Goal: Task Accomplishment & Management: Manage account settings

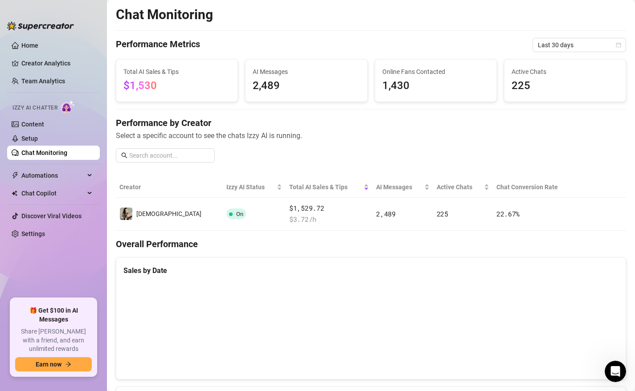
scroll to position [18, 0]
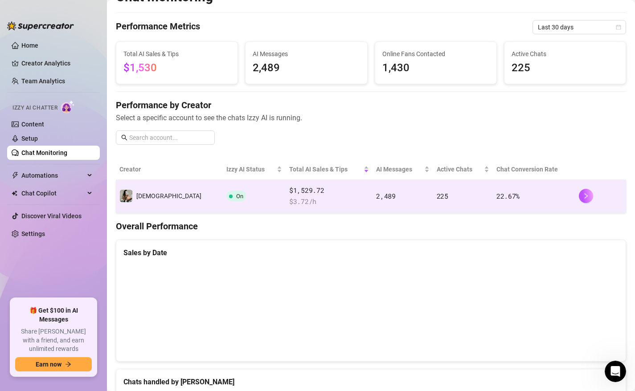
click at [295, 201] on span "$ 3.72 /h" at bounding box center [329, 202] width 80 height 11
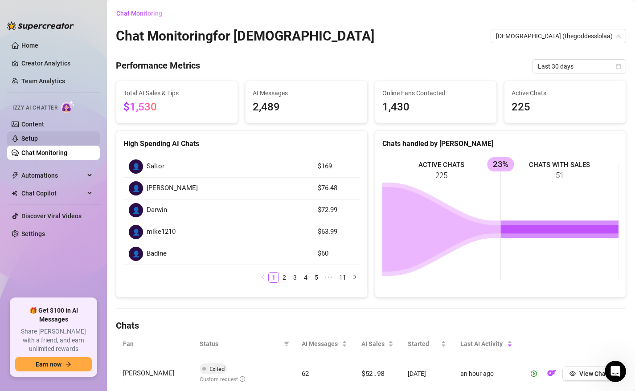
click at [38, 135] on link "Setup" at bounding box center [29, 138] width 16 height 7
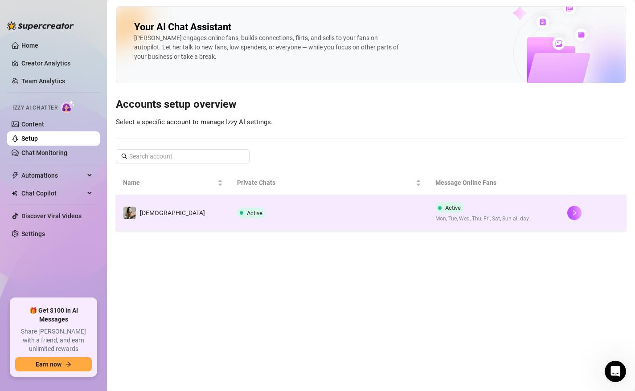
click at [252, 209] on td "Active" at bounding box center [329, 213] width 198 height 36
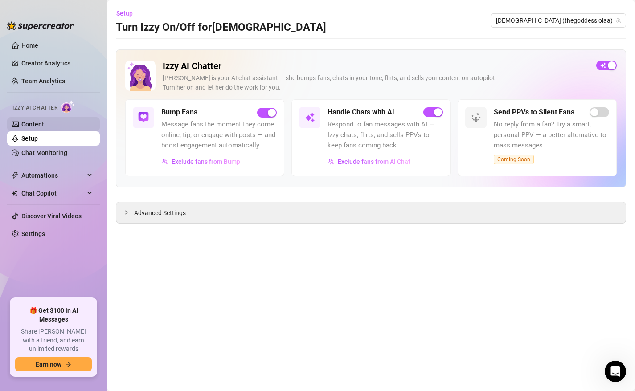
click at [44, 124] on link "Content" at bounding box center [32, 124] width 23 height 7
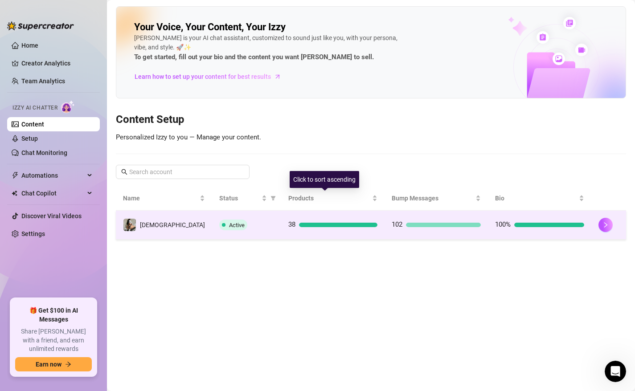
click at [281, 211] on td "38" at bounding box center [332, 225] width 103 height 29
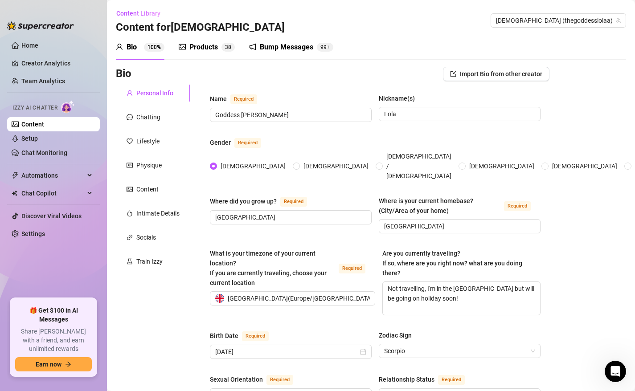
click at [294, 44] on div "Bump Messages" at bounding box center [286, 47] width 53 height 11
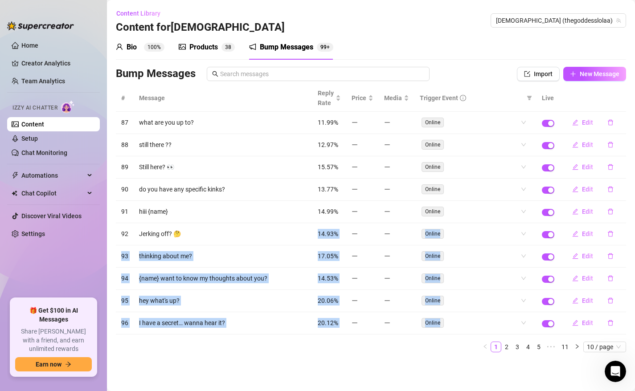
drag, startPoint x: 312, startPoint y: 242, endPoint x: 338, endPoint y: 395, distance: 154.5
click at [338, 391] on html "Home Creator Analytics Team Analytics Izzy AI Chatter Content Setup Chat Monito…" at bounding box center [317, 195] width 635 height 391
click at [505, 348] on link "2" at bounding box center [507, 347] width 10 height 10
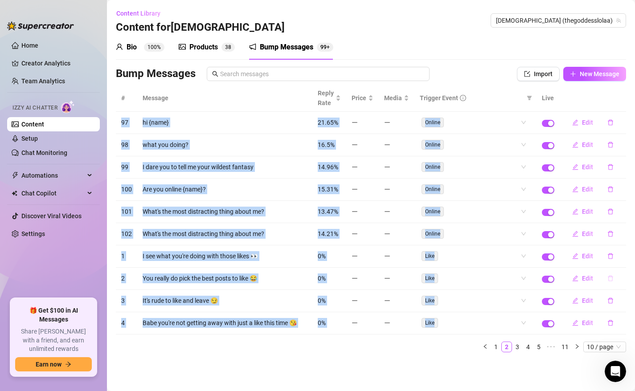
click at [612, 283] on button "button" at bounding box center [610, 278] width 20 height 14
click at [625, 258] on span "Yes" at bounding box center [619, 255] width 11 height 7
click at [608, 301] on icon "delete" at bounding box center [610, 301] width 6 height 6
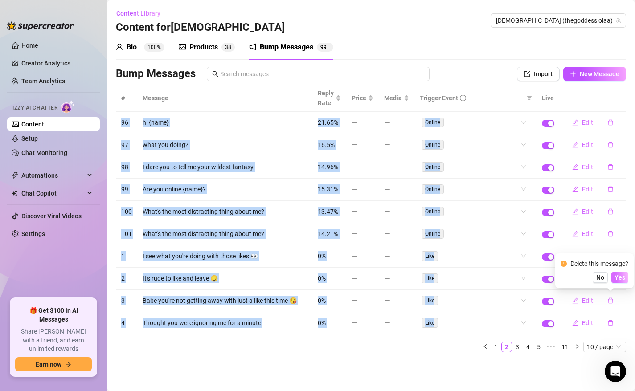
click at [615, 279] on button "Yes" at bounding box center [619, 277] width 17 height 11
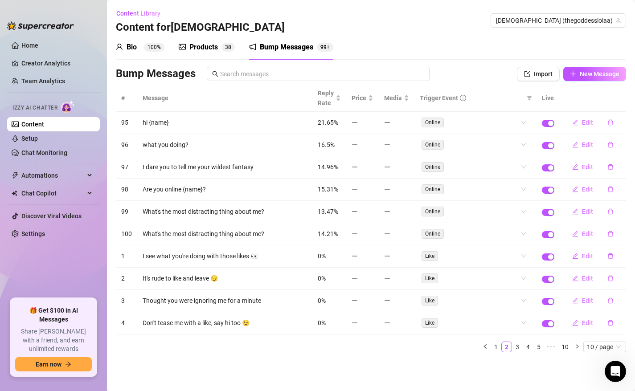
click at [299, 50] on div "Bump Messages" at bounding box center [286, 47] width 53 height 11
click at [515, 344] on link "3" at bounding box center [517, 347] width 10 height 10
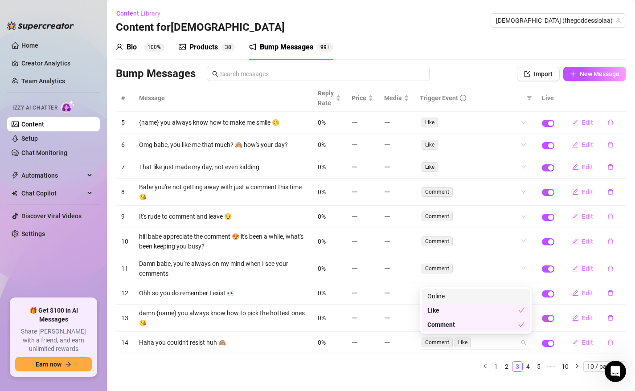
click at [526, 347] on div "Comment Like" at bounding box center [475, 343] width 111 height 14
click at [531, 349] on div "Comment Like" at bounding box center [475, 343] width 111 height 15
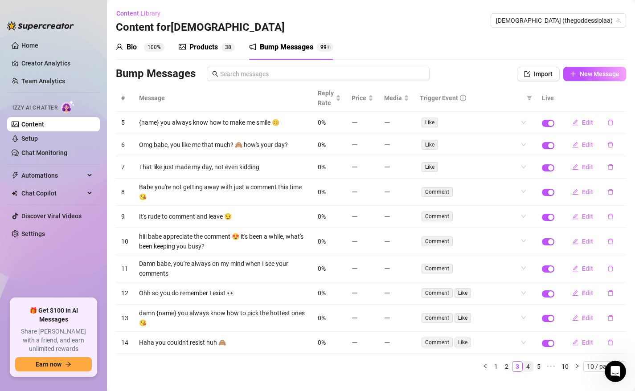
click at [528, 367] on link "4" at bounding box center [528, 367] width 10 height 10
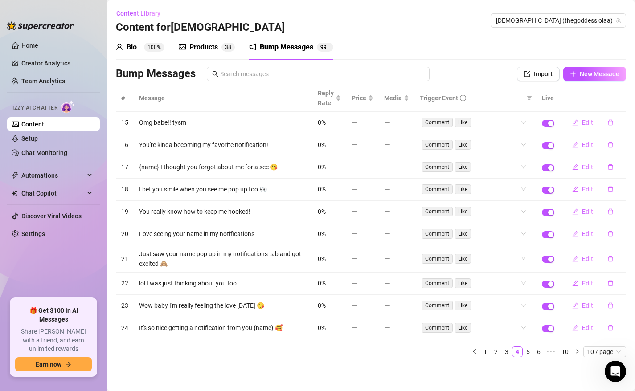
click at [161, 48] on sup "100%" at bounding box center [154, 47] width 20 height 9
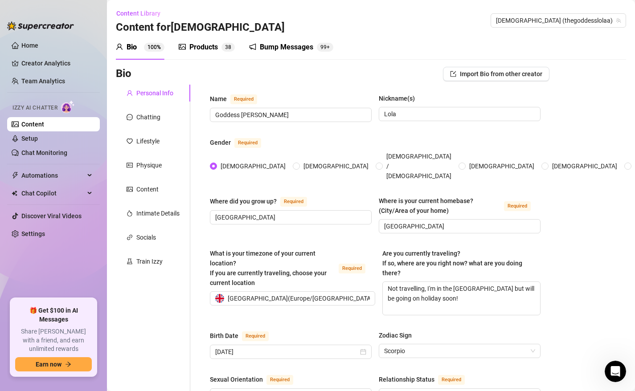
click at [278, 45] on div "Bump Messages" at bounding box center [286, 47] width 53 height 11
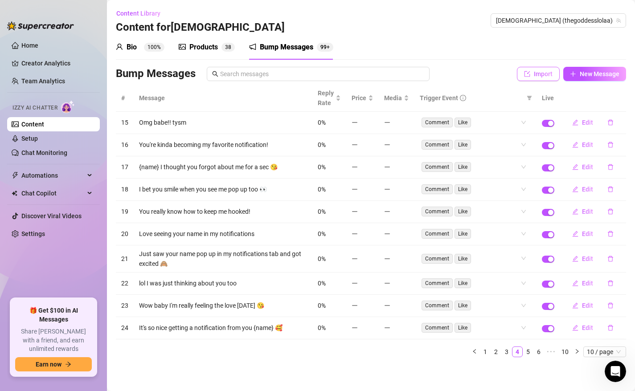
click at [535, 74] on span "Import" at bounding box center [543, 73] width 19 height 7
type textarea "Type your message here..."
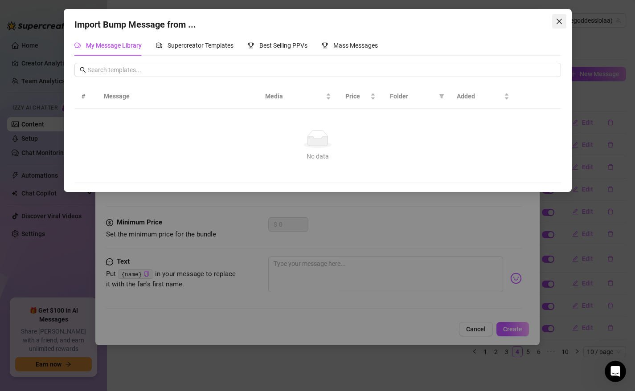
click at [564, 21] on span "Close" at bounding box center [559, 21] width 14 height 7
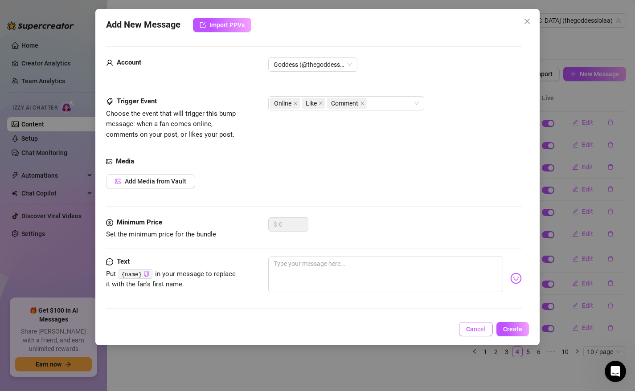
click at [488, 325] on button "Cancel" at bounding box center [476, 329] width 34 height 14
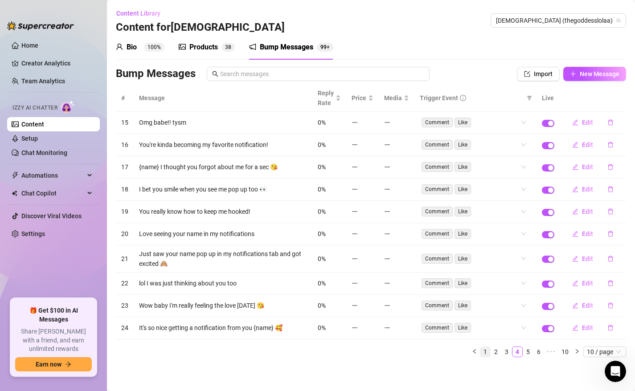
click at [485, 351] on link "1" at bounding box center [485, 352] width 10 height 10
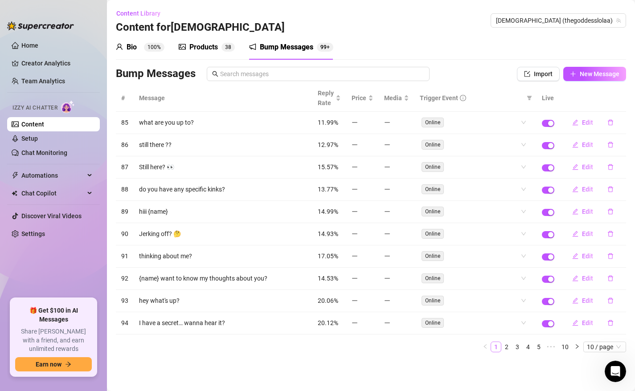
click at [495, 352] on li "1" at bounding box center [496, 347] width 11 height 11
click at [505, 349] on link "2" at bounding box center [507, 347] width 10 height 10
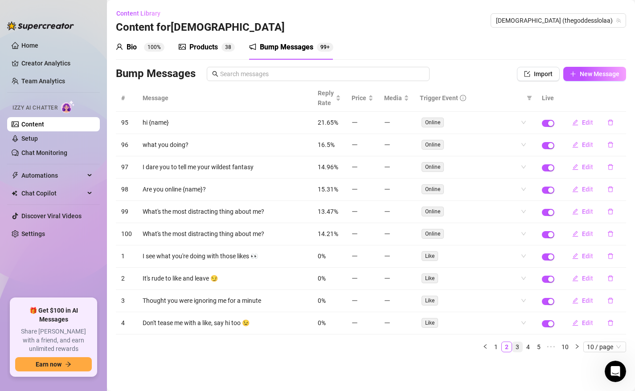
click at [514, 348] on link "3" at bounding box center [517, 347] width 10 height 10
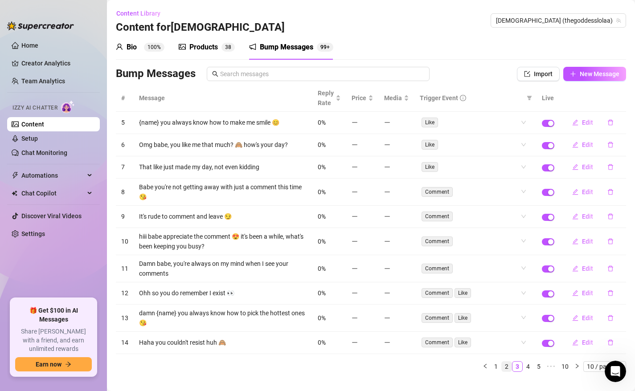
click at [504, 364] on link "2" at bounding box center [507, 367] width 10 height 10
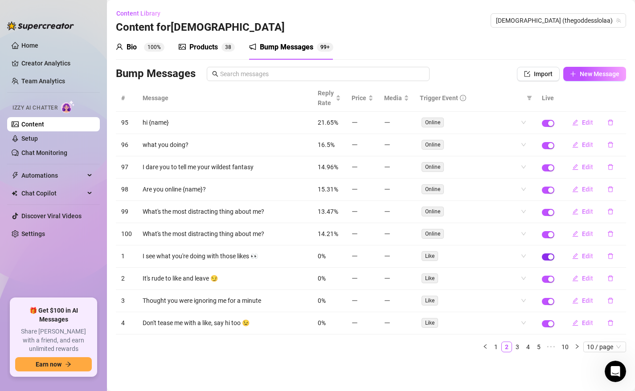
click at [547, 258] on span "button" at bounding box center [548, 257] width 12 height 7
click at [550, 276] on button "button" at bounding box center [548, 279] width 12 height 7
click at [550, 293] on td at bounding box center [547, 301] width 23 height 22
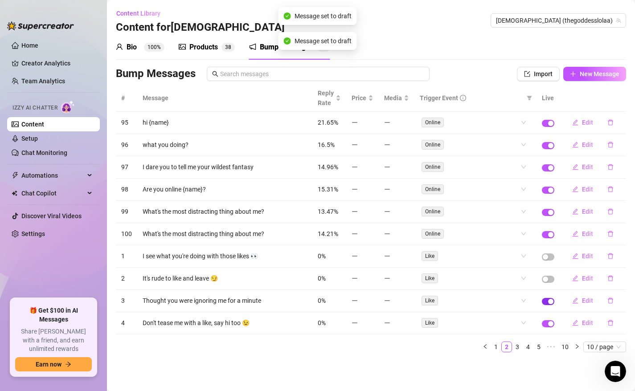
click at [551, 301] on div "button" at bounding box center [550, 301] width 5 height 5
click at [553, 325] on div "button" at bounding box center [550, 323] width 5 height 5
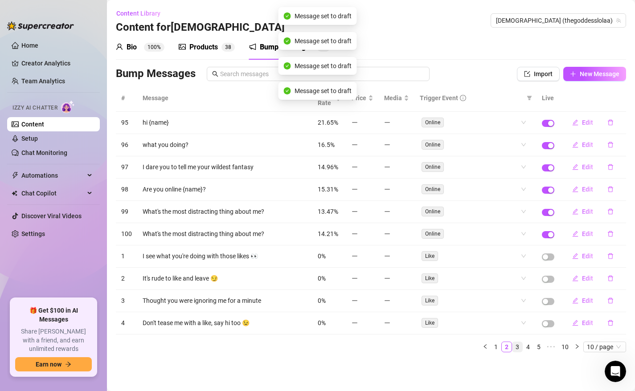
click at [518, 347] on link "3" at bounding box center [517, 347] width 10 height 10
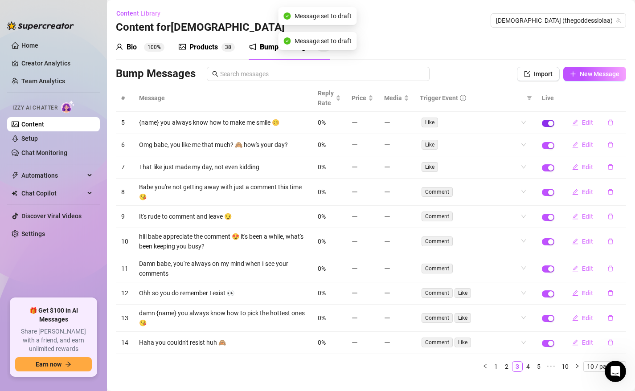
click at [545, 122] on span "button" at bounding box center [548, 123] width 12 height 7
click at [552, 139] on td at bounding box center [547, 145] width 23 height 22
click at [552, 147] on div "button" at bounding box center [550, 145] width 5 height 5
click at [553, 164] on td at bounding box center [547, 167] width 23 height 22
click at [549, 191] on div "button" at bounding box center [550, 192] width 5 height 5
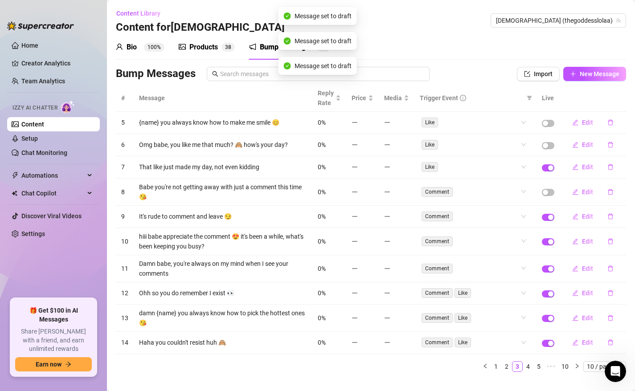
click at [549, 163] on td at bounding box center [547, 167] width 23 height 22
click at [549, 221] on td at bounding box center [547, 217] width 23 height 22
click at [549, 218] on div "button" at bounding box center [550, 217] width 5 height 5
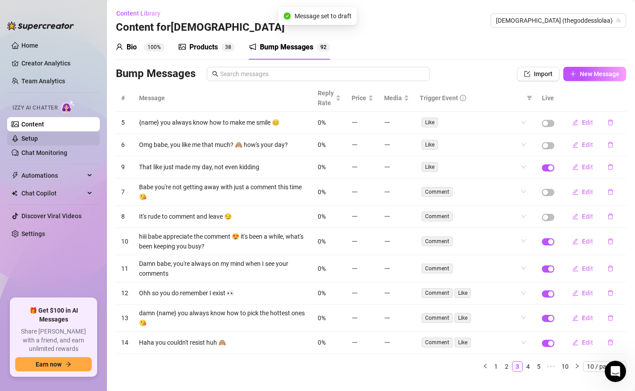
click at [38, 139] on link "Setup" at bounding box center [29, 138] width 16 height 7
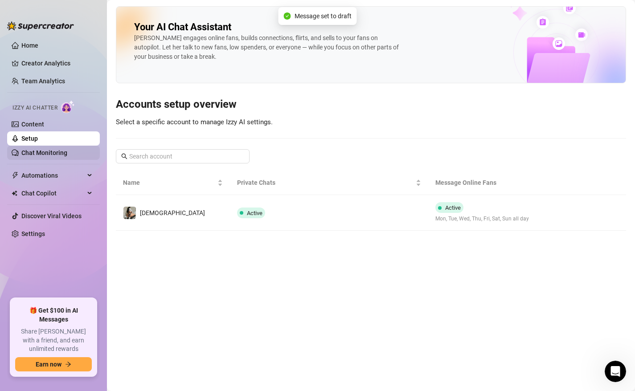
click at [48, 152] on link "Chat Monitoring" at bounding box center [44, 152] width 46 height 7
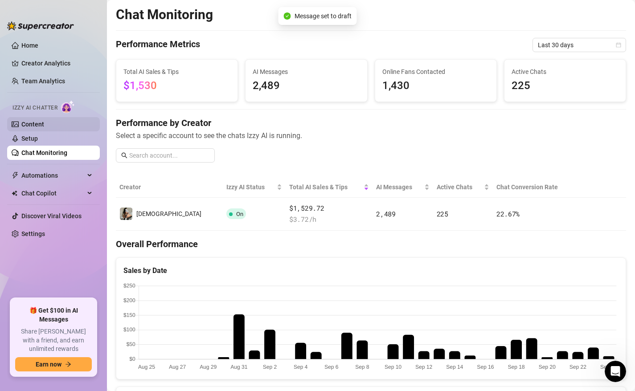
click at [44, 121] on link "Content" at bounding box center [32, 124] width 23 height 7
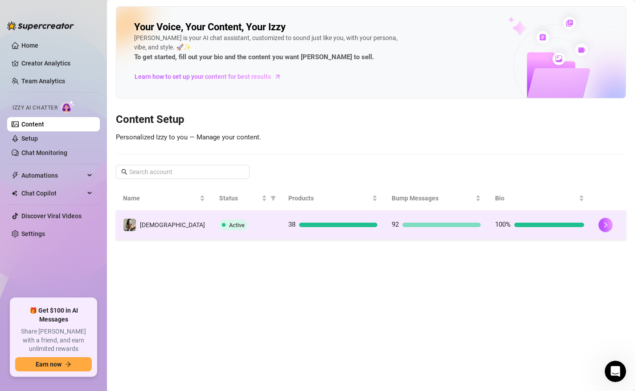
click at [225, 222] on div "Active" at bounding box center [246, 225] width 55 height 11
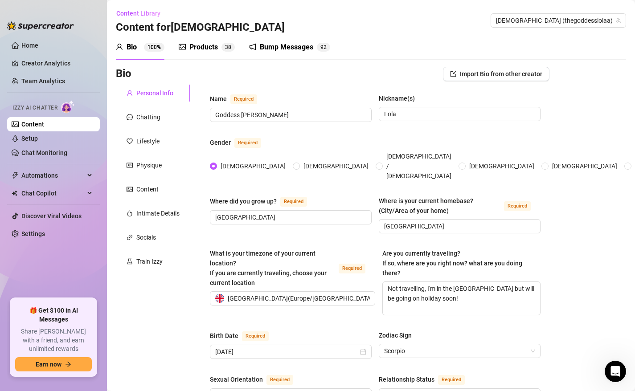
click at [303, 46] on div "Bump Messages" at bounding box center [286, 47] width 53 height 11
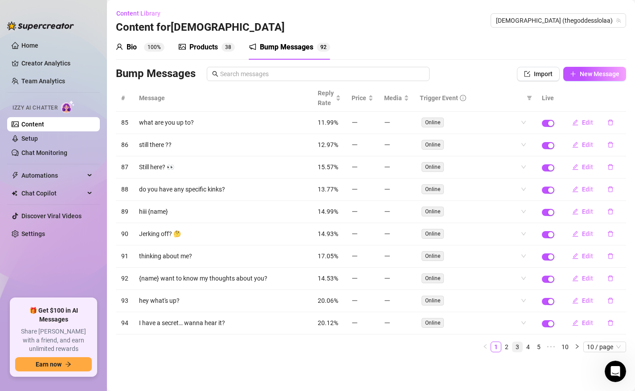
click at [522, 344] on li "3" at bounding box center [517, 347] width 11 height 11
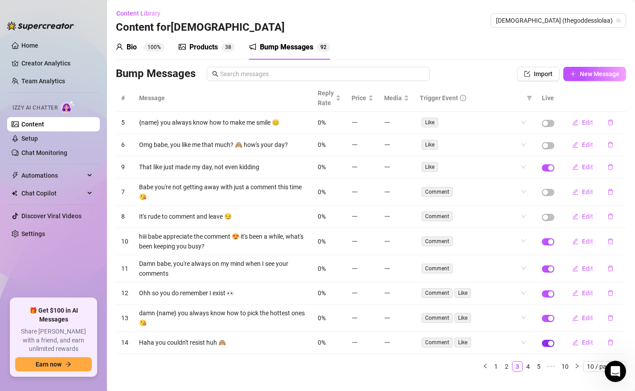
click at [550, 344] on div "button" at bounding box center [550, 343] width 5 height 5
click at [555, 316] on td at bounding box center [547, 318] width 23 height 27
click at [552, 317] on div "button" at bounding box center [550, 318] width 5 height 5
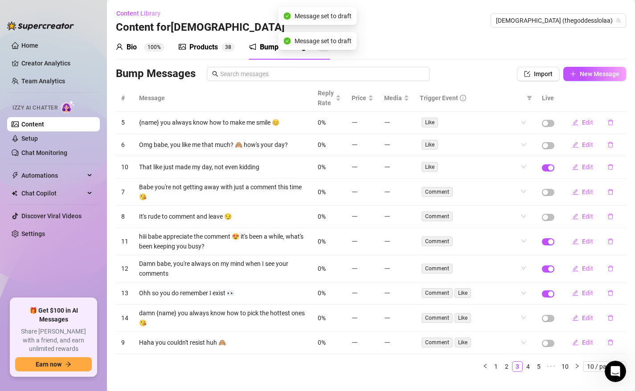
click at [551, 297] on td at bounding box center [547, 294] width 23 height 22
click at [550, 291] on span "button" at bounding box center [548, 294] width 12 height 7
click at [550, 291] on div "button" at bounding box center [550, 293] width 5 height 5
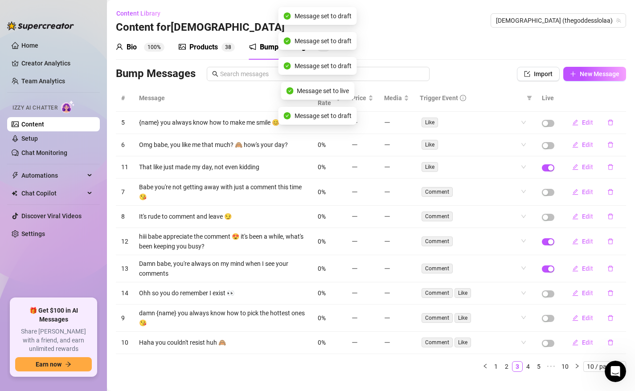
click at [549, 275] on td at bounding box center [547, 268] width 23 height 27
click at [549, 269] on div "button" at bounding box center [550, 268] width 5 height 5
click at [549, 250] on td at bounding box center [547, 241] width 23 height 27
click at [549, 245] on span "button" at bounding box center [548, 241] width 12 height 7
click at [527, 367] on link "4" at bounding box center [528, 367] width 10 height 10
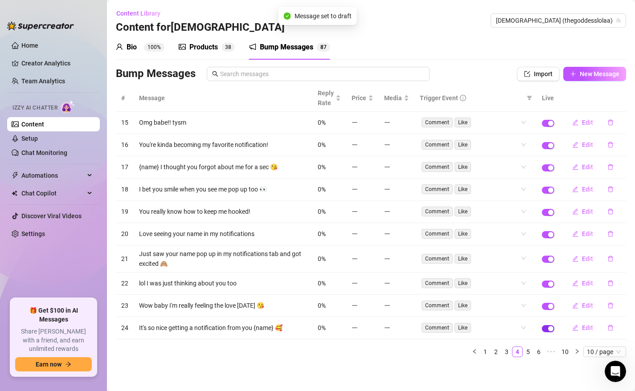
click at [547, 330] on span "button" at bounding box center [548, 328] width 12 height 7
click at [547, 303] on span "button" at bounding box center [548, 306] width 12 height 7
click at [549, 278] on td at bounding box center [547, 284] width 23 height 22
click at [551, 286] on div "button" at bounding box center [550, 284] width 5 height 5
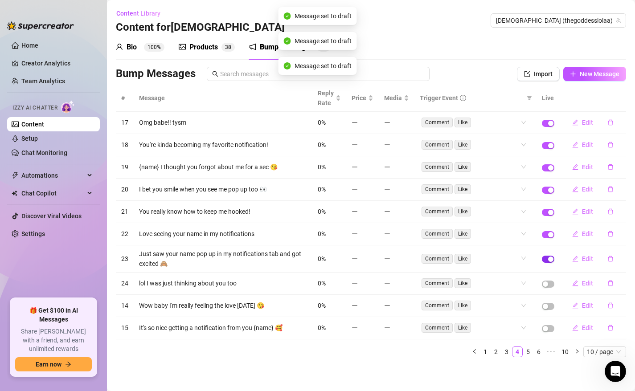
click at [551, 262] on td at bounding box center [547, 259] width 23 height 27
click at [551, 236] on div "button" at bounding box center [550, 234] width 5 height 5
click at [550, 261] on div "button" at bounding box center [550, 259] width 5 height 5
click at [552, 210] on div "button" at bounding box center [550, 212] width 5 height 5
click at [552, 192] on div "button" at bounding box center [550, 190] width 5 height 5
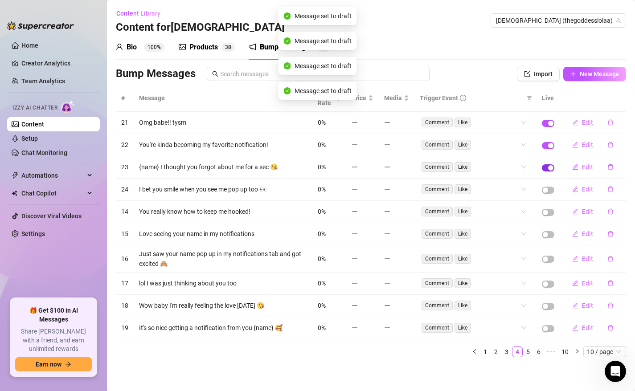
click at [551, 167] on div "button" at bounding box center [550, 167] width 5 height 5
click at [551, 145] on div "button" at bounding box center [550, 145] width 5 height 5
click at [549, 127] on td at bounding box center [547, 123] width 23 height 22
click at [549, 122] on div "button" at bounding box center [550, 123] width 5 height 5
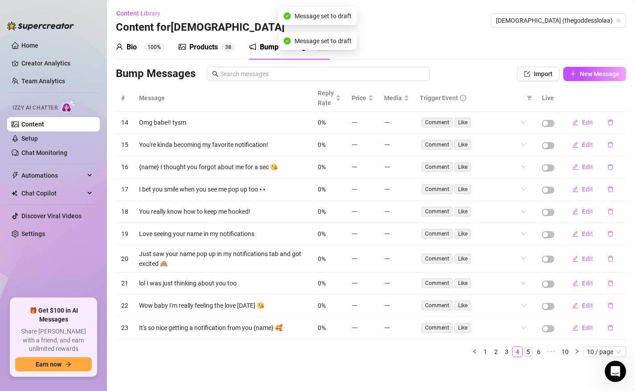
click at [526, 352] on link "5" at bounding box center [528, 352] width 10 height 10
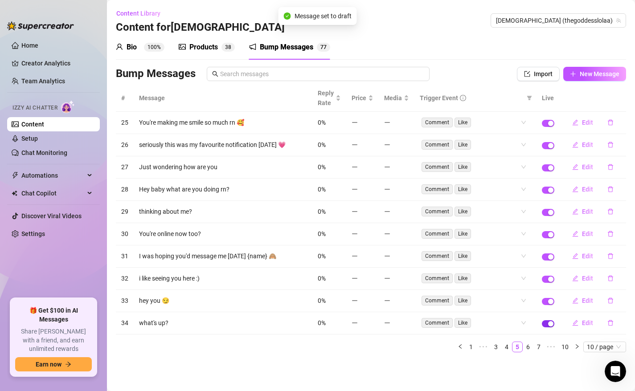
click at [550, 327] on span "button" at bounding box center [548, 323] width 12 height 7
click at [552, 299] on div "button" at bounding box center [550, 301] width 5 height 5
click at [546, 280] on span "button" at bounding box center [548, 279] width 12 height 7
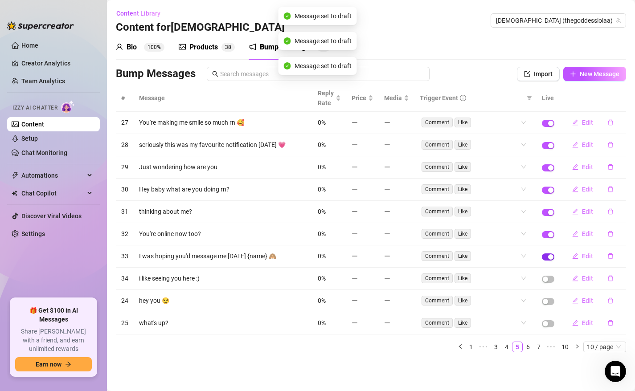
click at [550, 254] on div "button" at bounding box center [550, 256] width 5 height 5
click at [550, 233] on div "button" at bounding box center [550, 234] width 5 height 5
click at [551, 213] on div "button" at bounding box center [550, 212] width 5 height 5
click at [550, 192] on div "button" at bounding box center [550, 190] width 5 height 5
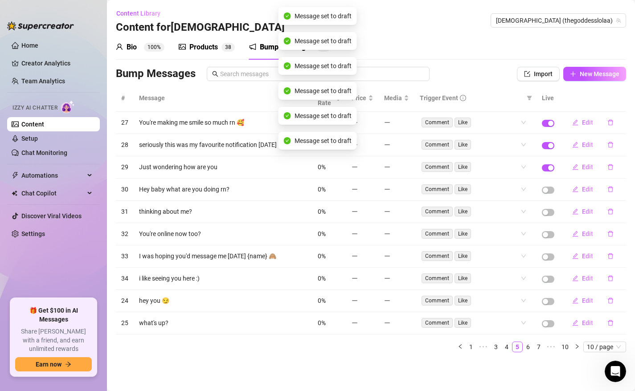
click at [550, 164] on td at bounding box center [547, 167] width 23 height 22
click at [550, 146] on div "button" at bounding box center [550, 145] width 5 height 5
click at [549, 123] on div "button" at bounding box center [550, 123] width 5 height 5
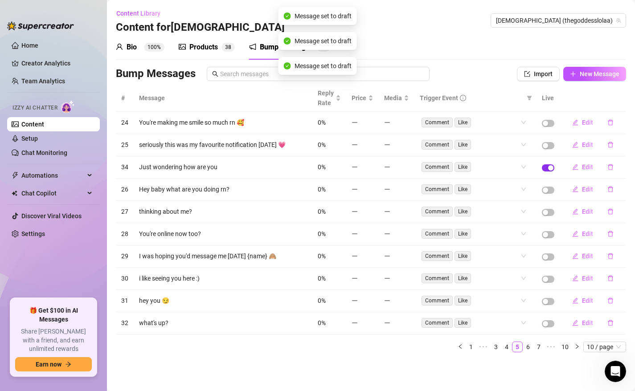
click at [551, 167] on div "button" at bounding box center [550, 167] width 5 height 5
click at [531, 343] on link "6" at bounding box center [528, 347] width 10 height 10
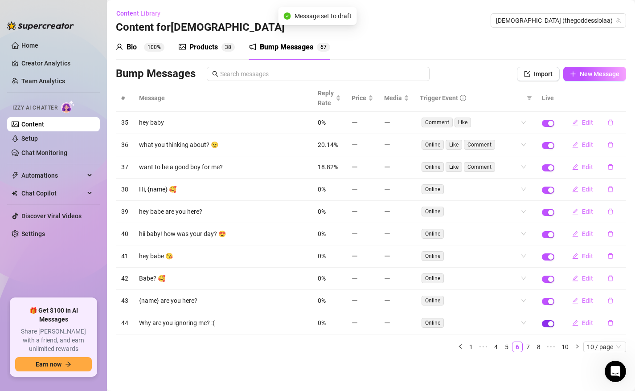
click at [549, 323] on div "button" at bounding box center [550, 323] width 5 height 5
click at [547, 278] on button "button" at bounding box center [548, 279] width 12 height 7
click at [551, 259] on div "button" at bounding box center [550, 256] width 5 height 5
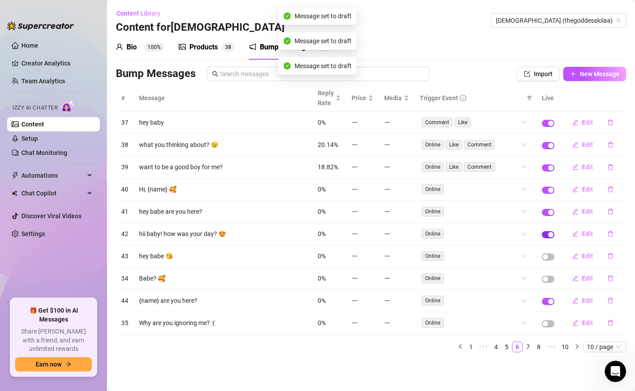
click at [548, 237] on span "button" at bounding box center [548, 234] width 12 height 7
click at [545, 213] on span "button" at bounding box center [548, 212] width 12 height 7
click at [547, 187] on span "button" at bounding box center [548, 190] width 12 height 7
click at [547, 168] on span "button" at bounding box center [548, 167] width 12 height 7
click at [547, 151] on td at bounding box center [547, 145] width 23 height 22
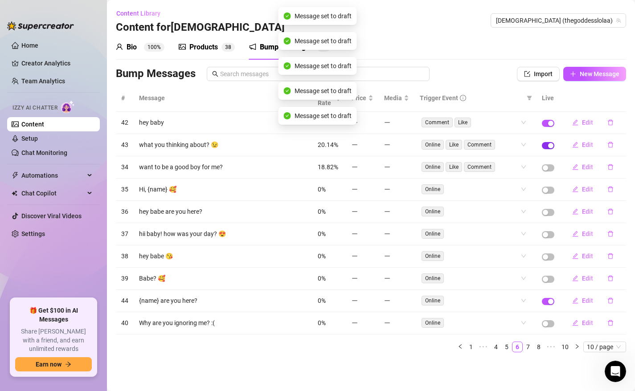
click at [548, 146] on span "button" at bounding box center [548, 145] width 12 height 7
click at [549, 124] on div "button" at bounding box center [550, 123] width 5 height 5
click at [529, 350] on link "7" at bounding box center [528, 347] width 10 height 10
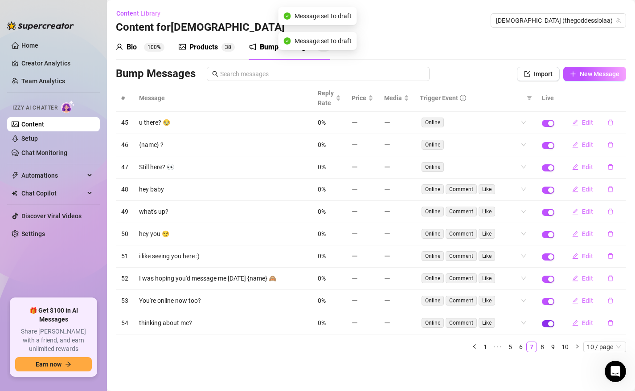
click at [548, 327] on span "button" at bounding box center [548, 323] width 12 height 7
click at [549, 301] on div "button" at bounding box center [550, 301] width 5 height 5
click at [550, 281] on div "button" at bounding box center [550, 279] width 5 height 5
click at [550, 252] on td at bounding box center [547, 257] width 23 height 22
click at [550, 257] on div "button" at bounding box center [550, 256] width 5 height 5
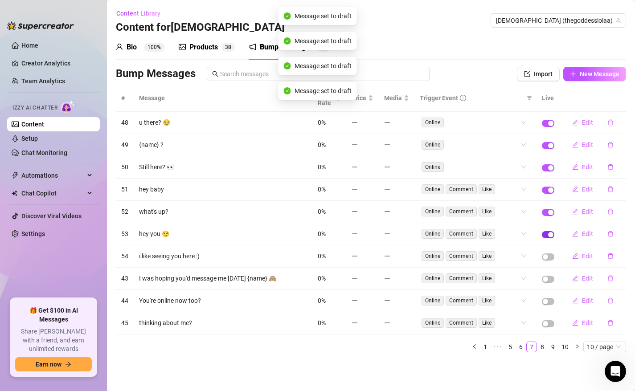
click at [549, 236] on div "button" at bounding box center [550, 234] width 5 height 5
click at [550, 211] on div "button" at bounding box center [550, 212] width 5 height 5
click at [549, 186] on td at bounding box center [547, 190] width 23 height 22
click at [549, 171] on span "button" at bounding box center [548, 167] width 12 height 7
click at [549, 147] on div "button" at bounding box center [550, 145] width 5 height 5
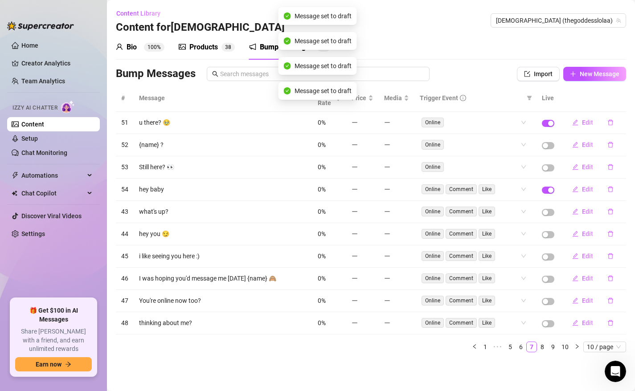
click at [549, 119] on td at bounding box center [547, 123] width 23 height 22
click at [547, 122] on span "button" at bounding box center [548, 123] width 12 height 7
click at [548, 191] on span "button" at bounding box center [548, 190] width 12 height 7
click at [541, 350] on link "8" at bounding box center [542, 347] width 10 height 10
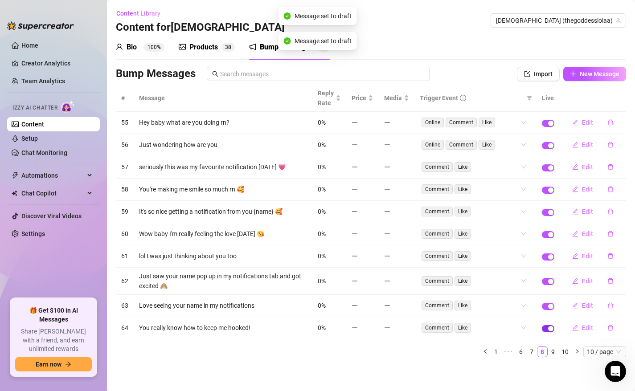
click at [549, 331] on div "button" at bounding box center [550, 328] width 5 height 5
click at [545, 307] on span "button" at bounding box center [548, 306] width 12 height 7
click at [551, 280] on div "button" at bounding box center [550, 281] width 5 height 5
click at [550, 255] on div "button" at bounding box center [550, 256] width 5 height 5
click at [549, 233] on div "button" at bounding box center [550, 234] width 5 height 5
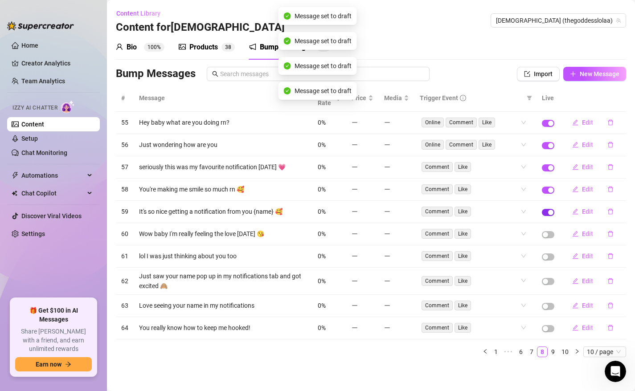
click at [548, 210] on div "button" at bounding box center [550, 212] width 5 height 5
click at [548, 192] on div "button" at bounding box center [550, 190] width 5 height 5
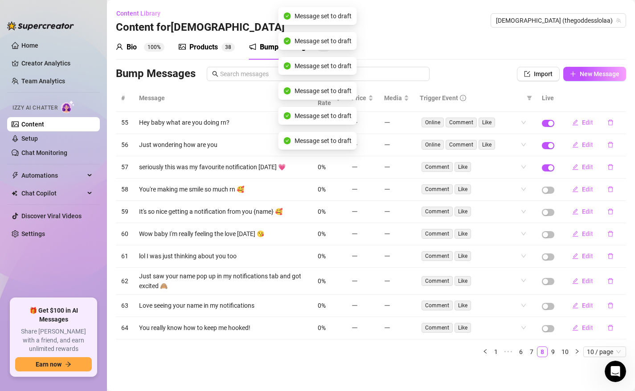
click at [550, 161] on td at bounding box center [547, 167] width 23 height 22
click at [550, 172] on td at bounding box center [547, 167] width 23 height 22
click at [550, 170] on span "button" at bounding box center [548, 167] width 12 height 7
click at [550, 152] on td at bounding box center [547, 145] width 23 height 22
click at [550, 148] on span "button" at bounding box center [548, 145] width 12 height 7
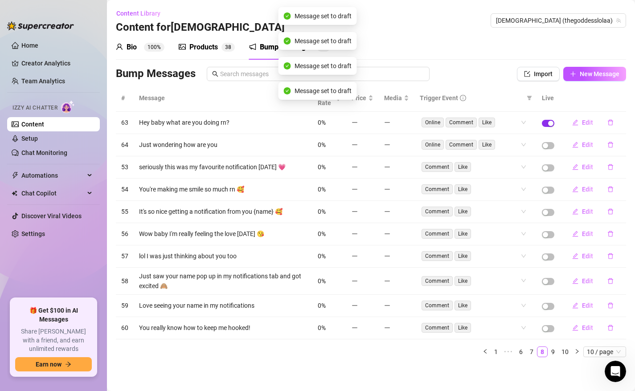
click at [550, 120] on span "button" at bounding box center [548, 123] width 12 height 7
click at [556, 352] on link "9" at bounding box center [553, 352] width 10 height 10
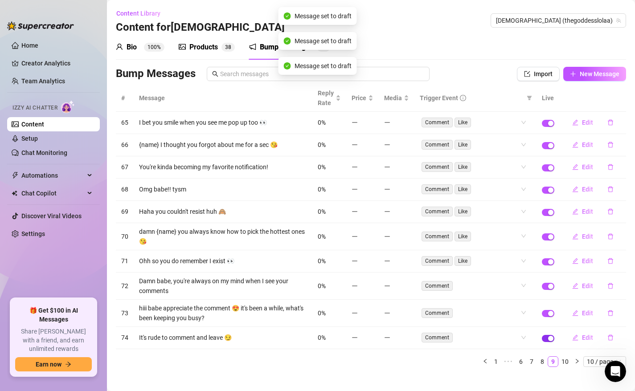
click at [552, 337] on div "button" at bounding box center [550, 338] width 5 height 5
click at [552, 320] on td at bounding box center [547, 313] width 23 height 27
click at [552, 313] on div "button" at bounding box center [550, 313] width 5 height 5
click at [549, 291] on td at bounding box center [547, 286] width 23 height 27
click at [549, 288] on div "button" at bounding box center [550, 286] width 5 height 5
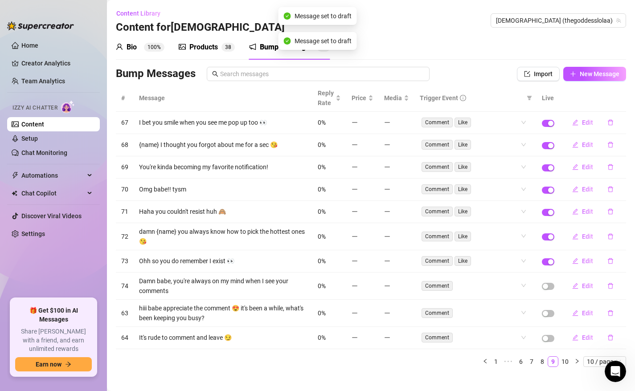
click at [549, 267] on td at bounding box center [547, 261] width 23 height 22
click at [549, 258] on span "button" at bounding box center [548, 261] width 12 height 7
click at [551, 234] on div "button" at bounding box center [550, 236] width 5 height 5
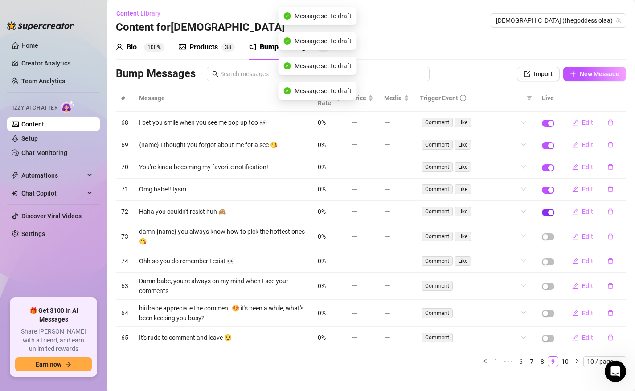
click at [551, 210] on div "button" at bounding box center [550, 212] width 5 height 5
click at [551, 188] on div "button" at bounding box center [550, 190] width 5 height 5
click at [550, 165] on div "button" at bounding box center [550, 167] width 5 height 5
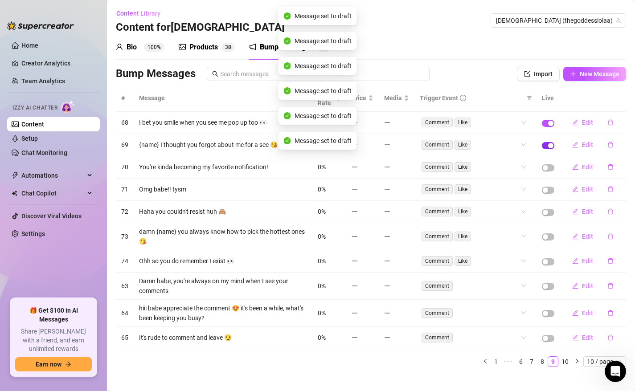
click at [550, 145] on div "button" at bounding box center [550, 145] width 5 height 5
click at [550, 125] on div "button" at bounding box center [550, 123] width 5 height 5
click at [564, 360] on link "10" at bounding box center [565, 362] width 12 height 10
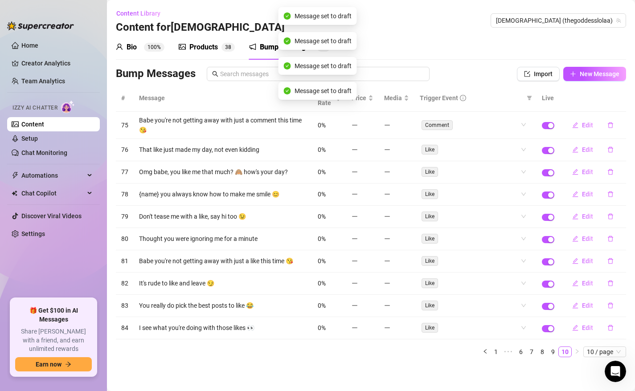
click at [552, 334] on td at bounding box center [547, 328] width 23 height 22
click at [551, 329] on div "button" at bounding box center [550, 328] width 5 height 5
click at [551, 305] on div "button" at bounding box center [550, 306] width 5 height 5
click at [549, 285] on div "button" at bounding box center [550, 284] width 5 height 5
click at [547, 265] on td at bounding box center [547, 261] width 23 height 22
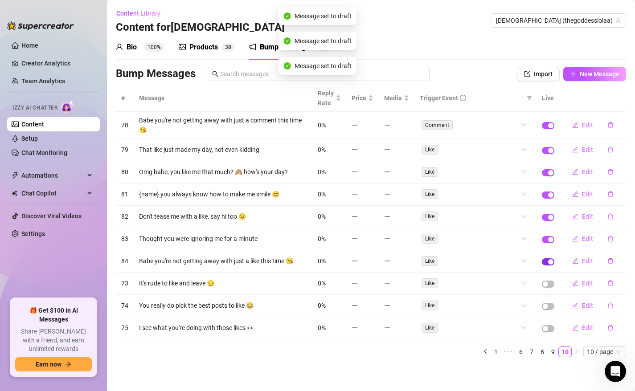
click at [548, 261] on button "button" at bounding box center [548, 261] width 12 height 7
click at [548, 242] on span "button" at bounding box center [548, 239] width 12 height 7
click at [550, 215] on div "button" at bounding box center [550, 217] width 5 height 5
click at [550, 195] on div "button" at bounding box center [550, 194] width 5 height 5
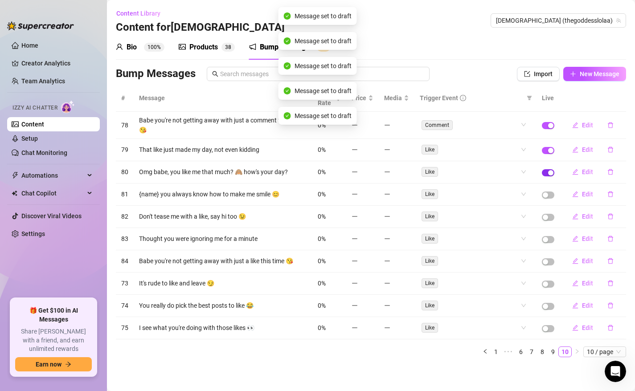
click at [550, 171] on div "button" at bounding box center [550, 172] width 5 height 5
click at [550, 151] on div "button" at bounding box center [550, 150] width 5 height 5
click at [550, 130] on td at bounding box center [547, 125] width 23 height 27
click at [550, 125] on div "button" at bounding box center [550, 125] width 5 height 5
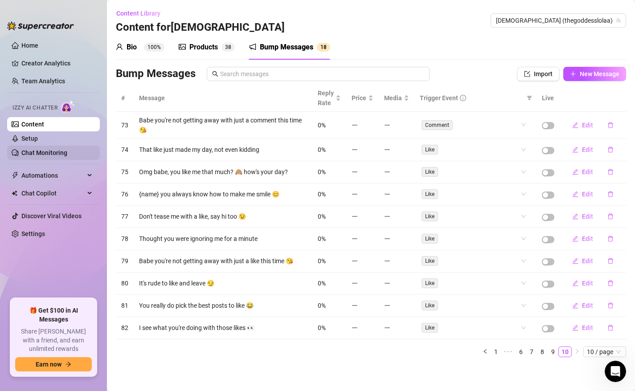
click at [34, 156] on link "Chat Monitoring" at bounding box center [44, 152] width 46 height 7
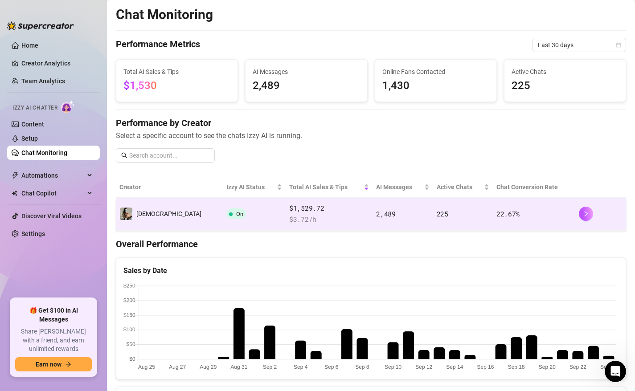
click at [231, 218] on td "On" at bounding box center [254, 214] width 63 height 33
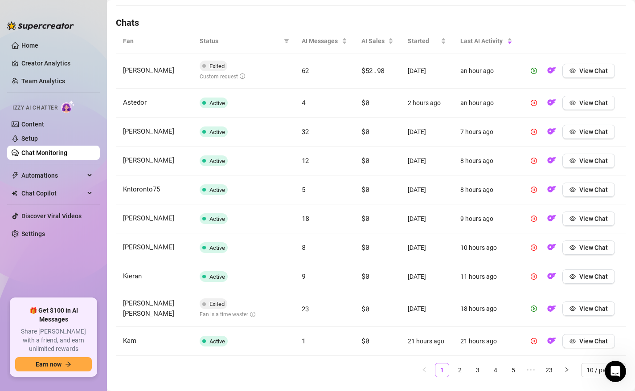
scroll to position [321, 0]
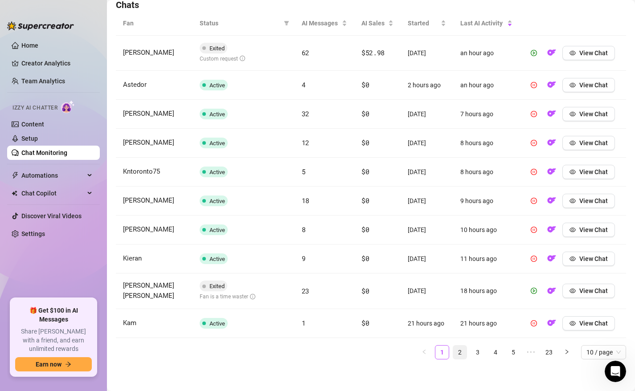
click at [458, 353] on link "2" at bounding box center [459, 352] width 13 height 13
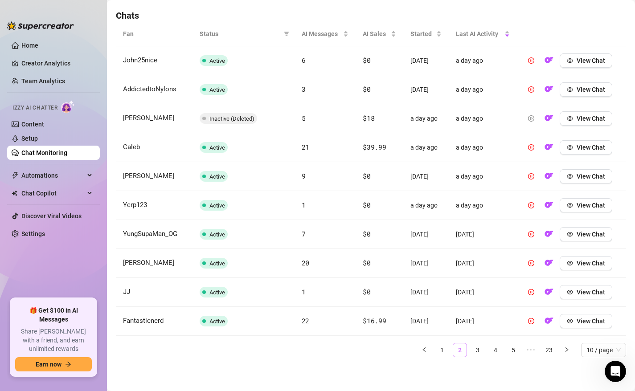
scroll to position [292, 0]
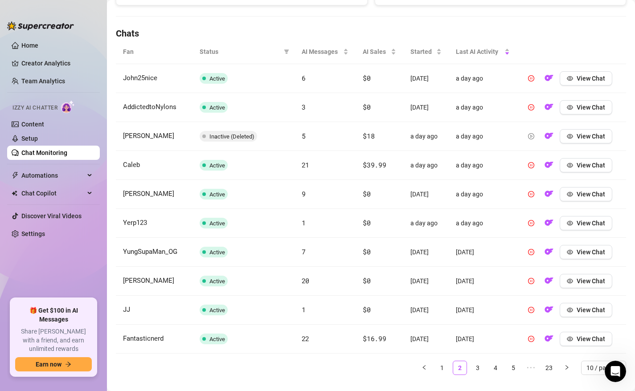
click at [54, 115] on div "Izzy AI Chatter" at bounding box center [52, 107] width 94 height 20
click at [44, 121] on link "Content" at bounding box center [32, 124] width 23 height 7
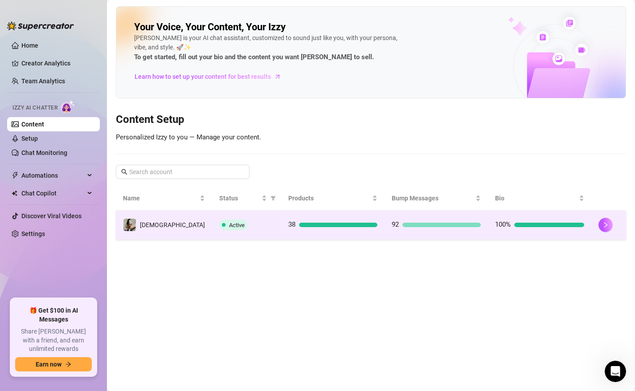
click at [219, 220] on span "Active" at bounding box center [233, 225] width 28 height 11
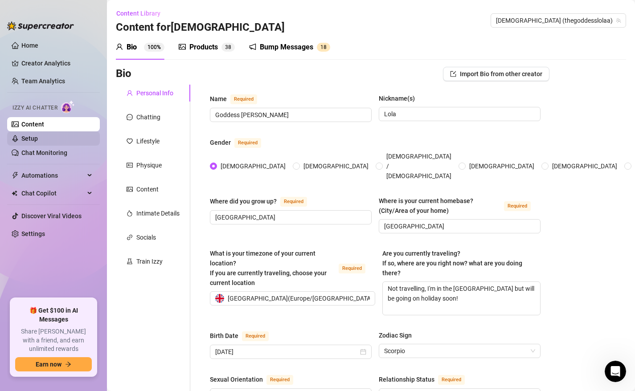
click at [38, 138] on link "Setup" at bounding box center [29, 138] width 16 height 7
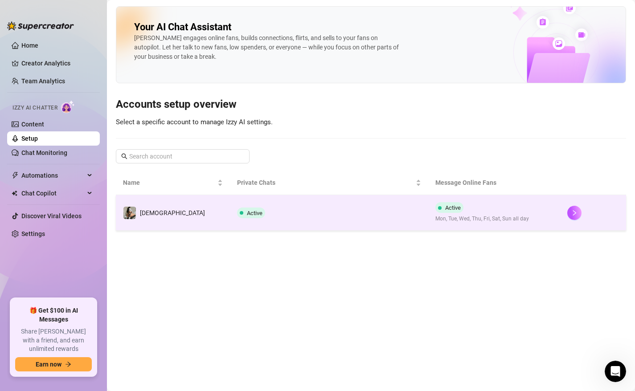
click at [291, 212] on td "Active" at bounding box center [329, 213] width 198 height 36
